Goal: Navigation & Orientation: Find specific page/section

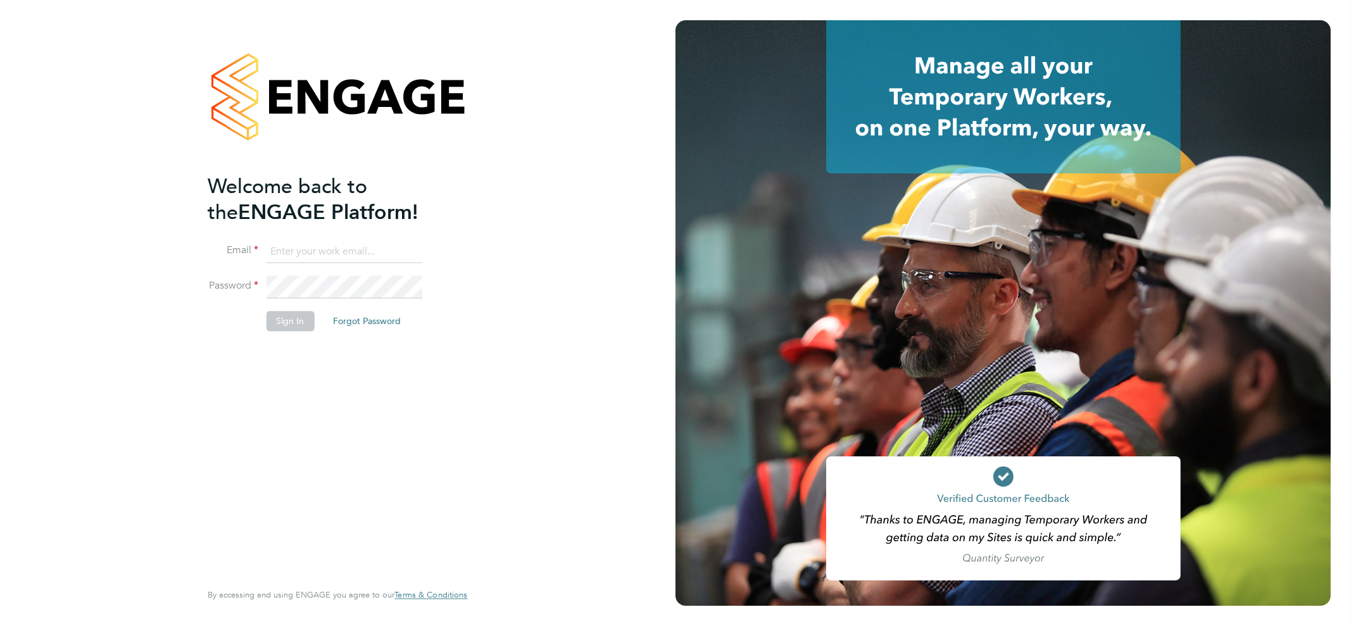
type input "[PERSON_NAME][EMAIL_ADDRESS][PERSON_NAME][DOMAIN_NAME]"
click at [294, 315] on button "Sign In" at bounding box center [290, 321] width 48 height 20
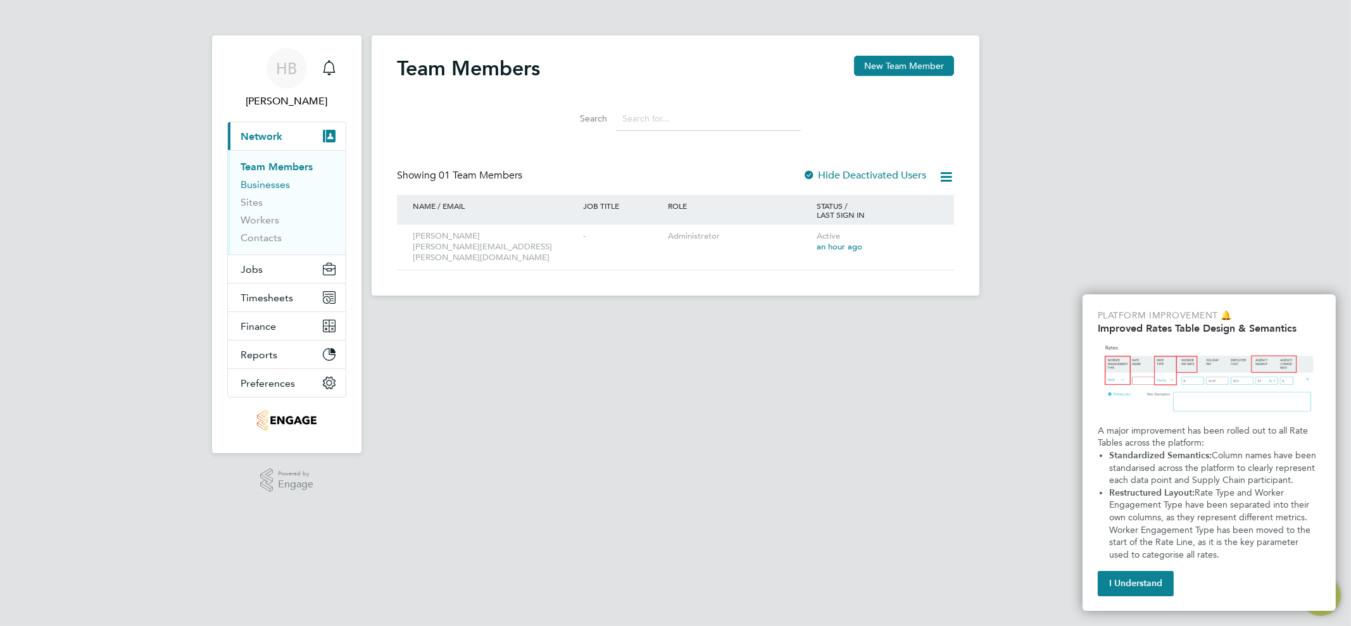
click at [271, 182] on link "Businesses" at bounding box center [265, 185] width 49 height 12
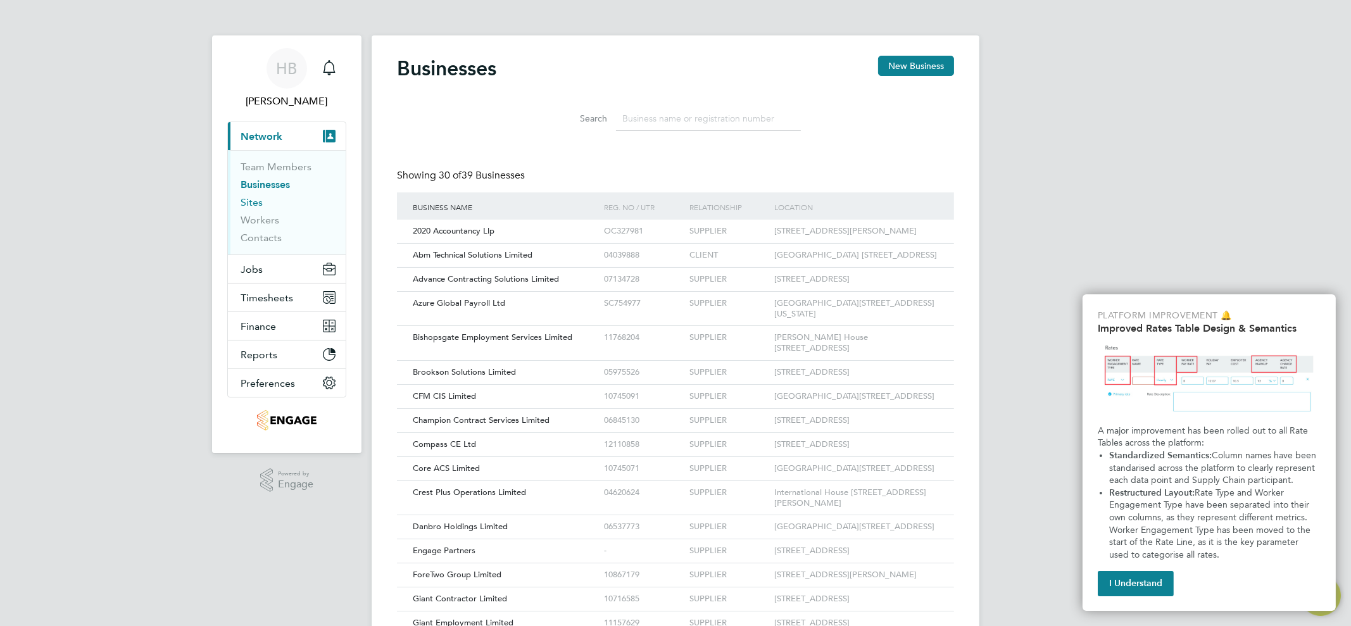
click at [256, 201] on link "Sites" at bounding box center [252, 202] width 22 height 12
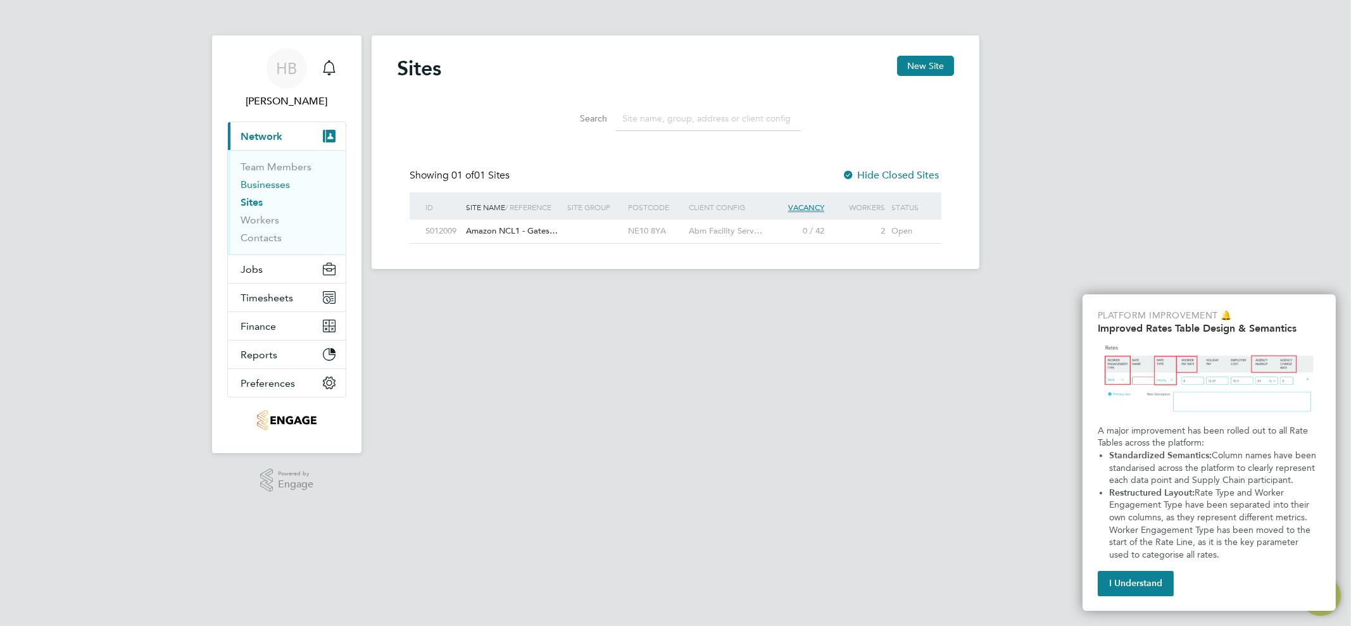
click at [270, 188] on link "Businesses" at bounding box center [265, 185] width 49 height 12
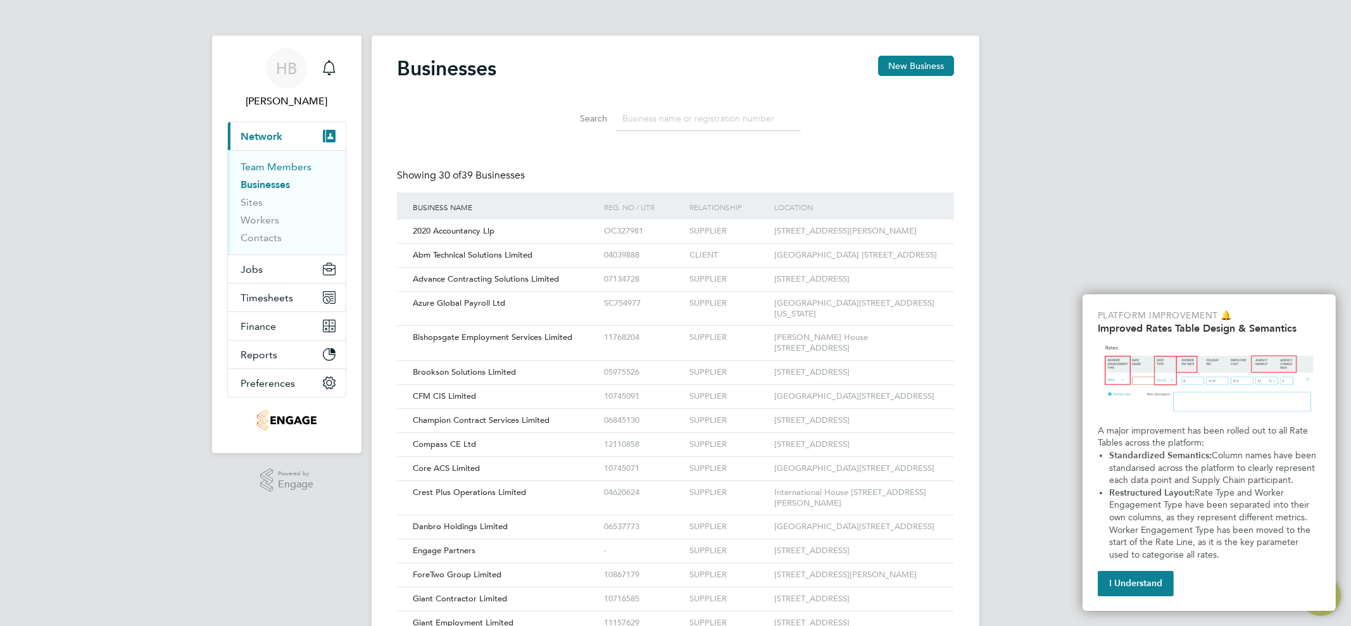
click at [291, 169] on link "Team Members" at bounding box center [276, 167] width 71 height 12
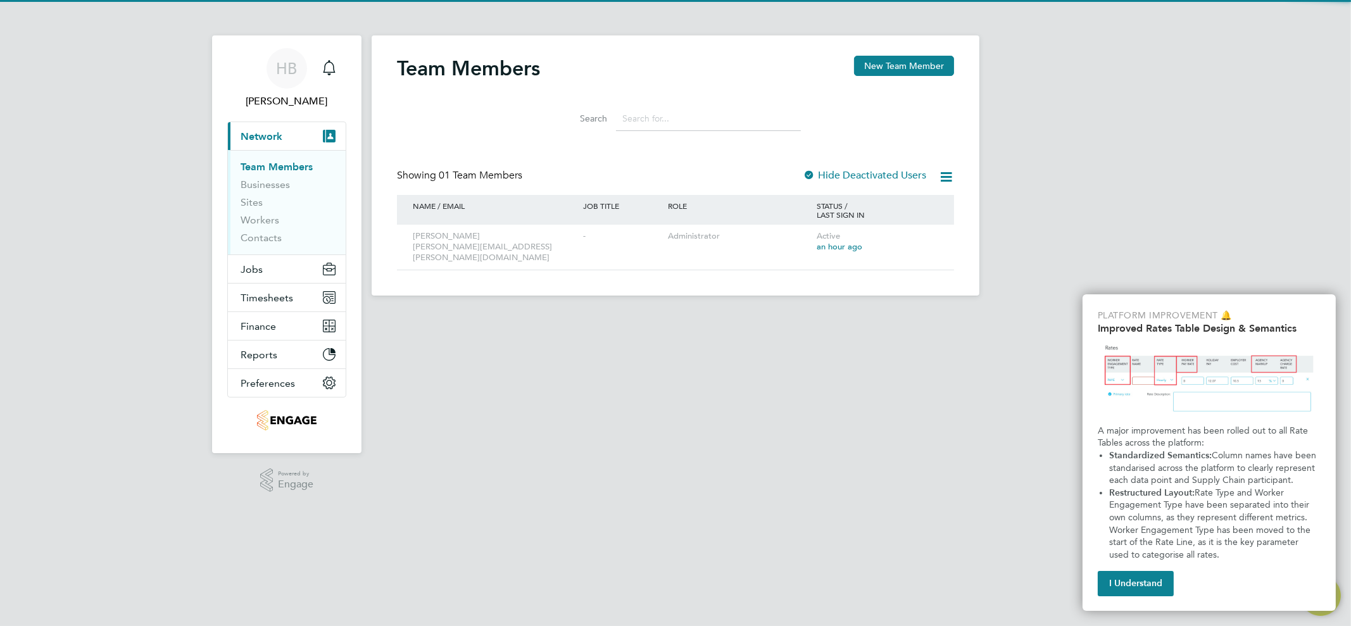
click at [270, 137] on span "Network" at bounding box center [262, 136] width 42 height 12
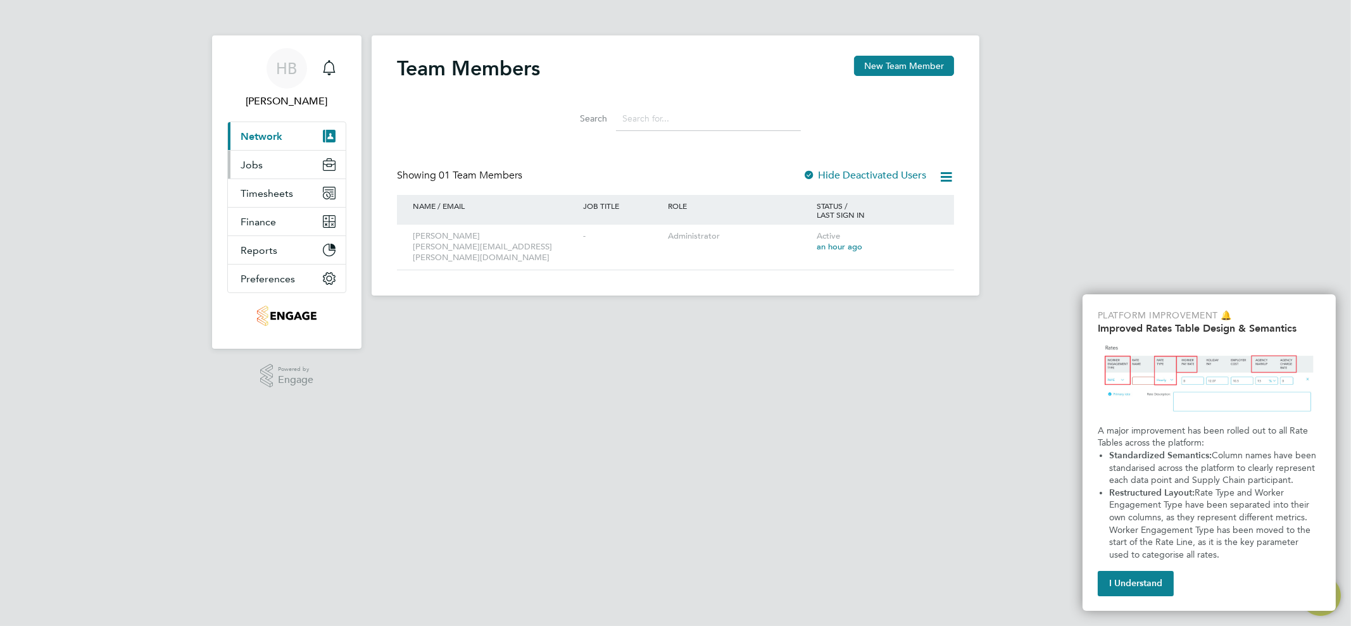
click at [284, 168] on button "Jobs" at bounding box center [287, 165] width 118 height 28
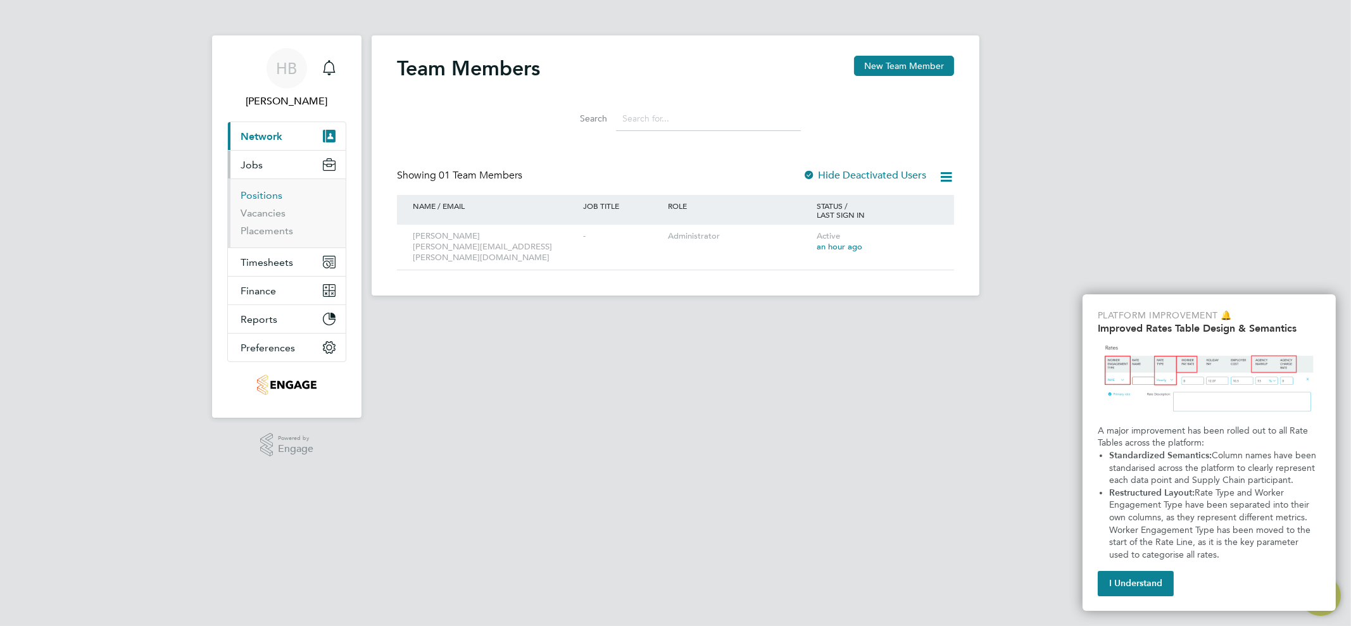
click at [260, 198] on link "Positions" at bounding box center [262, 195] width 42 height 12
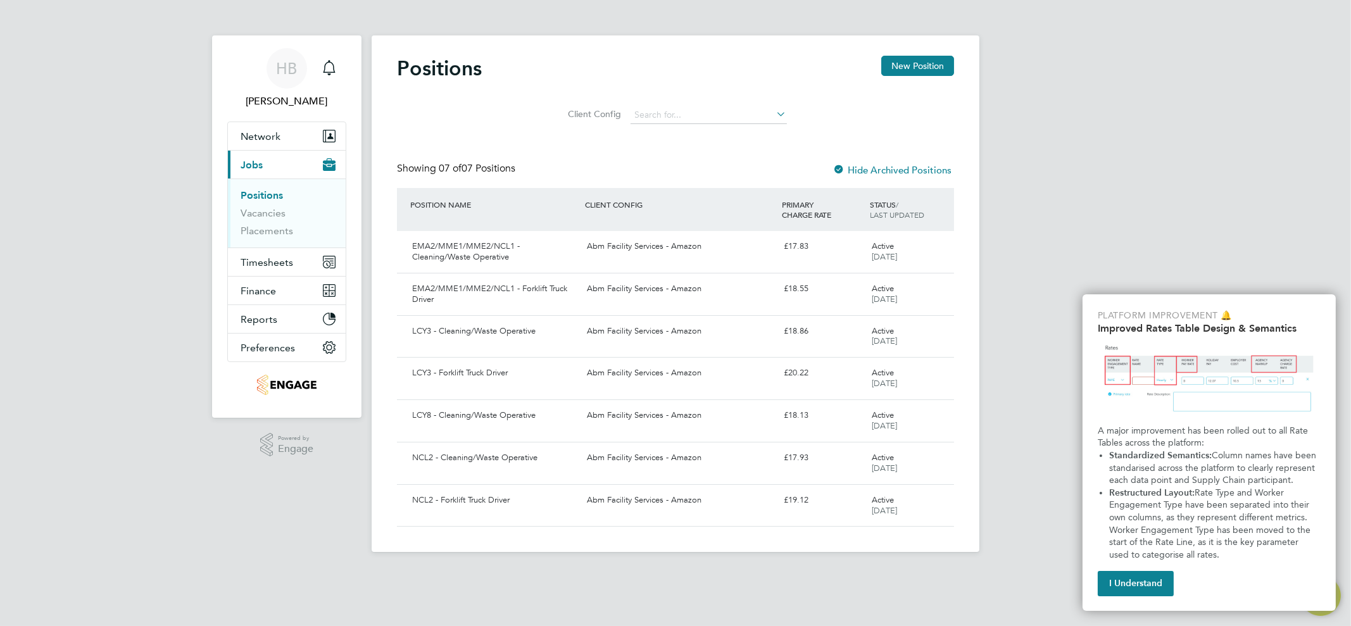
click at [1137, 596] on div "Platform Improvement 🔔 Improved Rates Table Design & Semantics A major improvem…" at bounding box center [1209, 452] width 253 height 317
click at [1137, 588] on button "I Understand" at bounding box center [1136, 583] width 76 height 25
